Goal: Navigation & Orientation: Find specific page/section

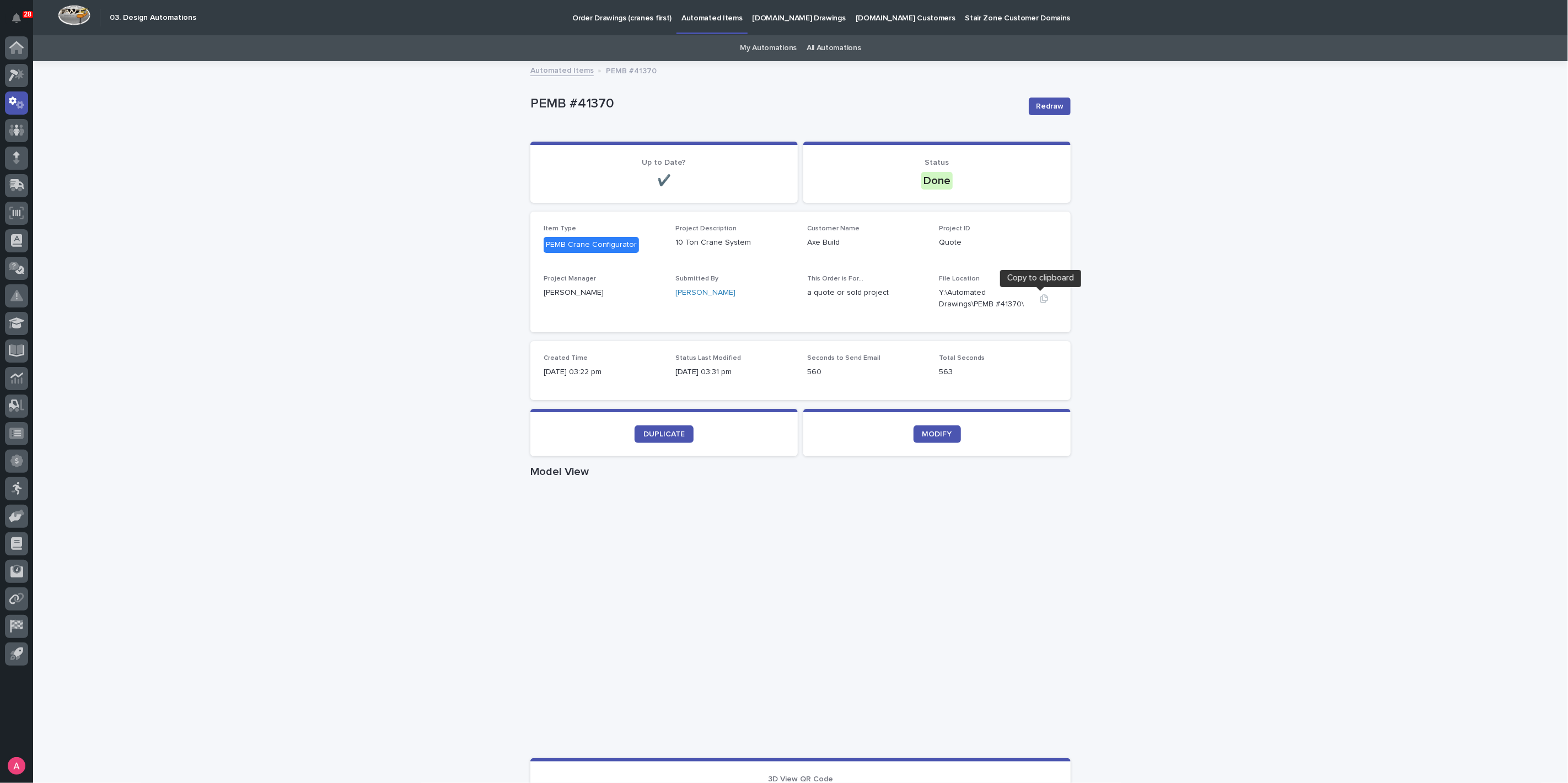
click at [1040, 296] on icon "button" at bounding box center [1044, 298] width 8 height 8
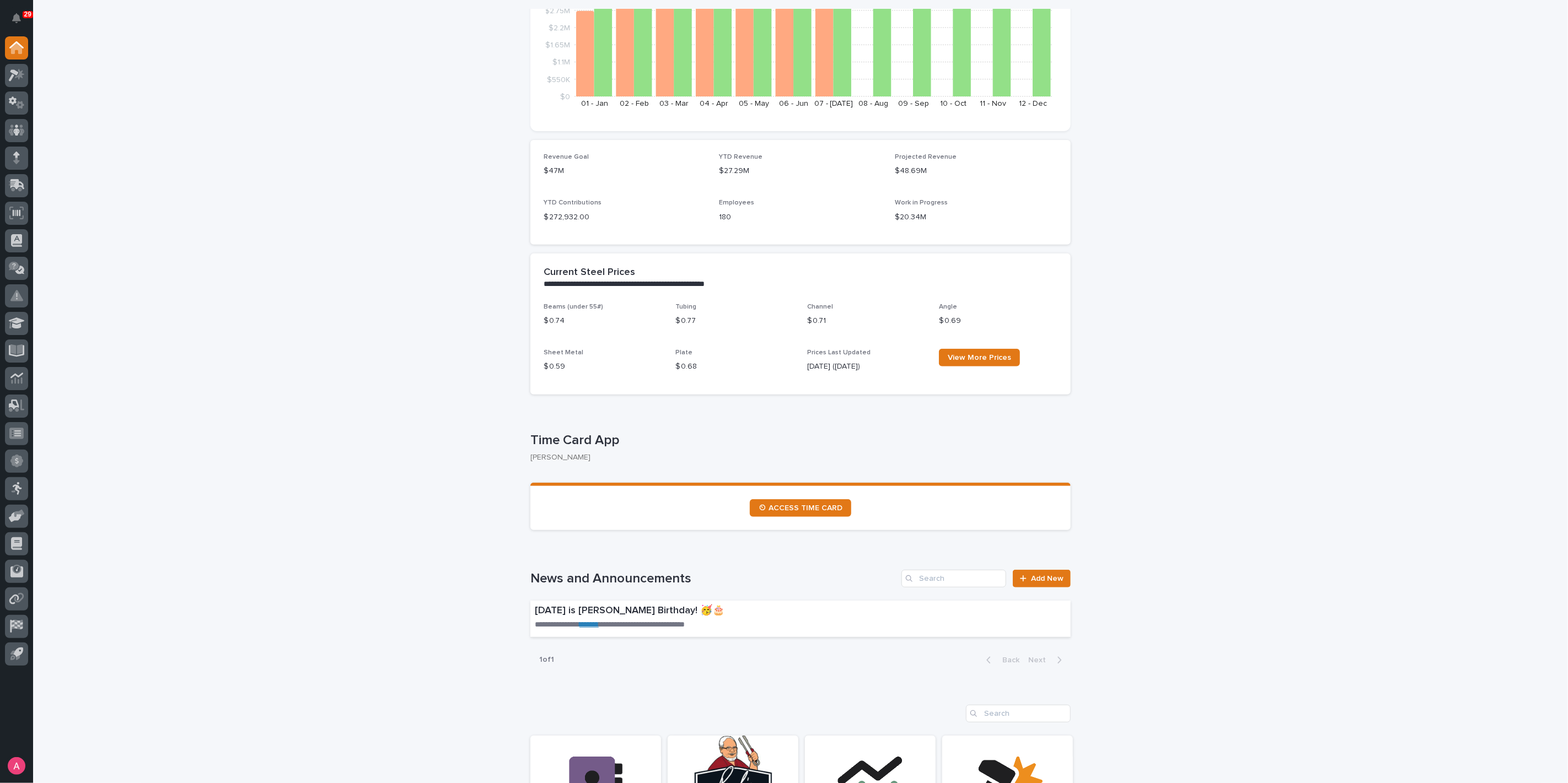
scroll to position [183, 0]
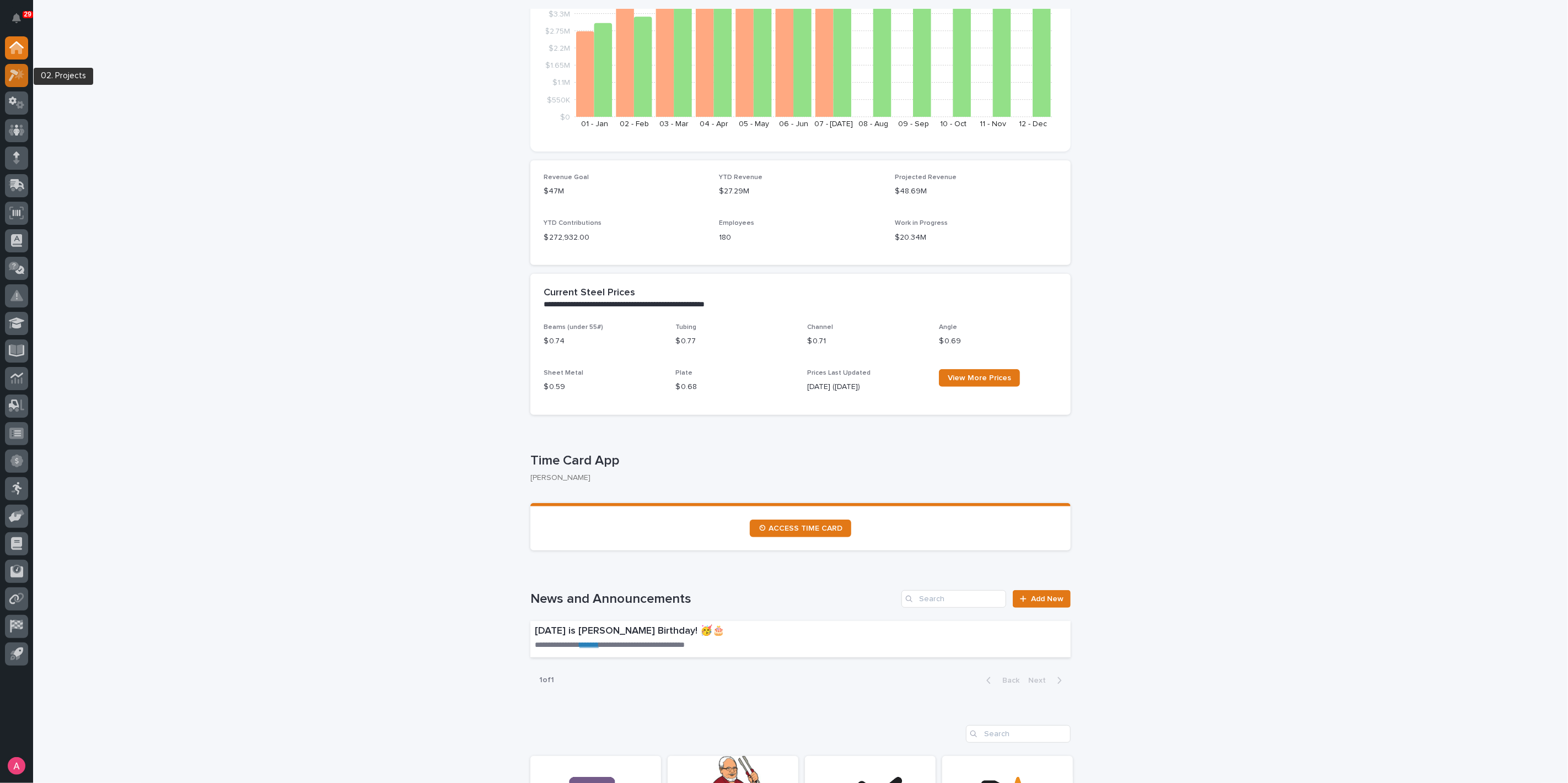
click at [14, 69] on icon at bounding box center [17, 75] width 16 height 13
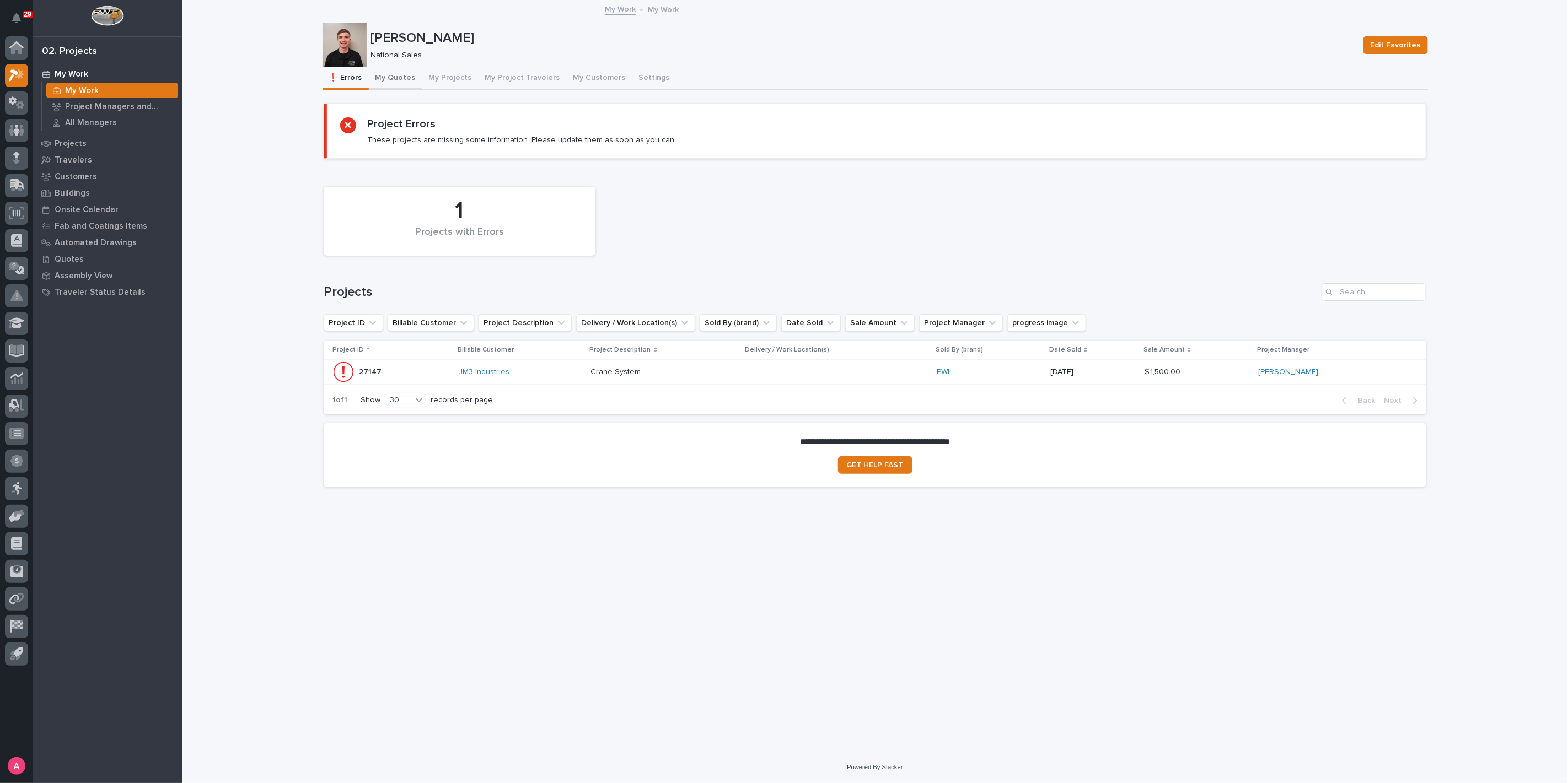
click at [382, 76] on button "My Quotes" at bounding box center [396, 78] width 54 height 23
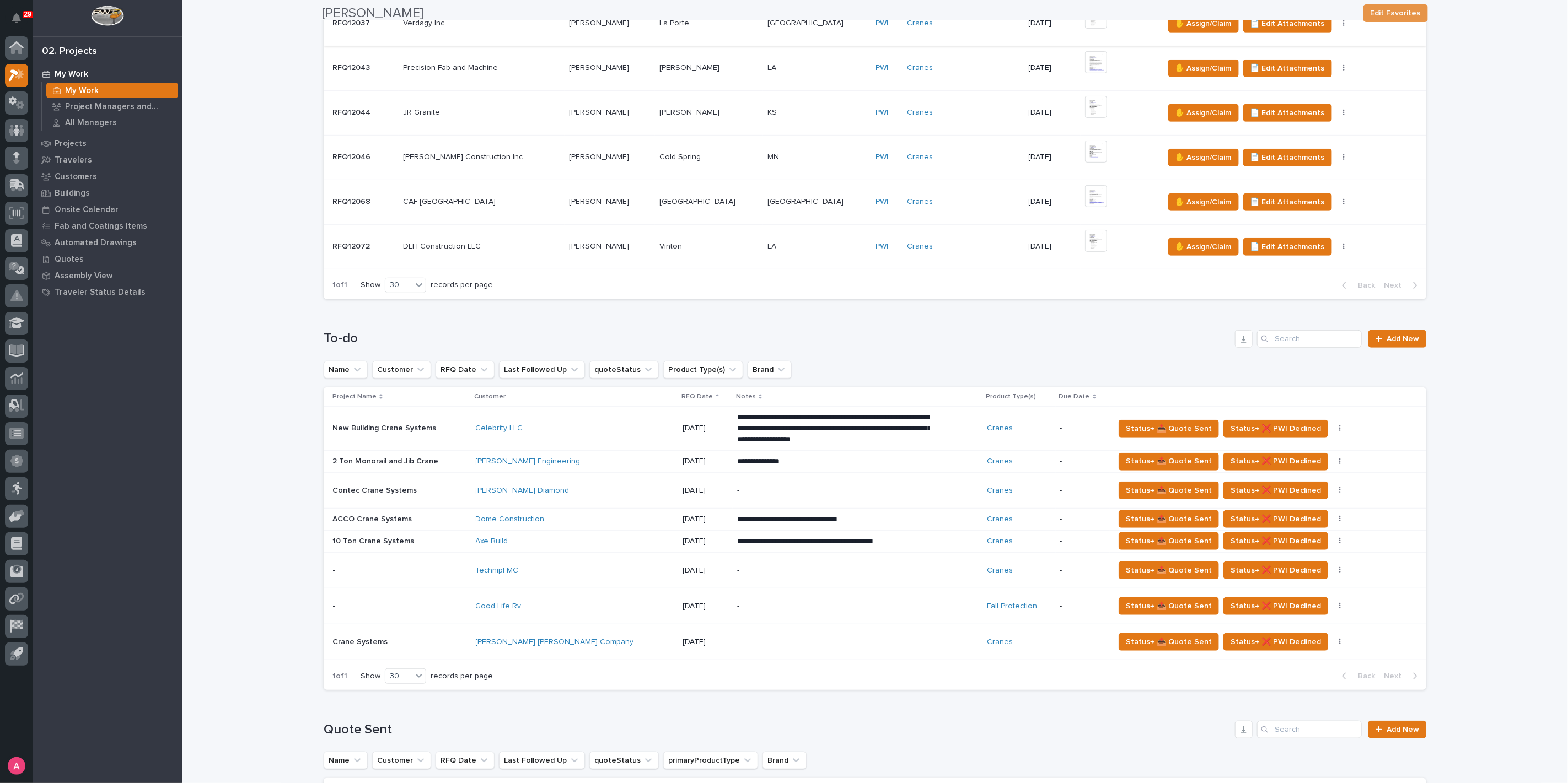
scroll to position [551, 0]
